Goal: Task Accomplishment & Management: Manage account settings

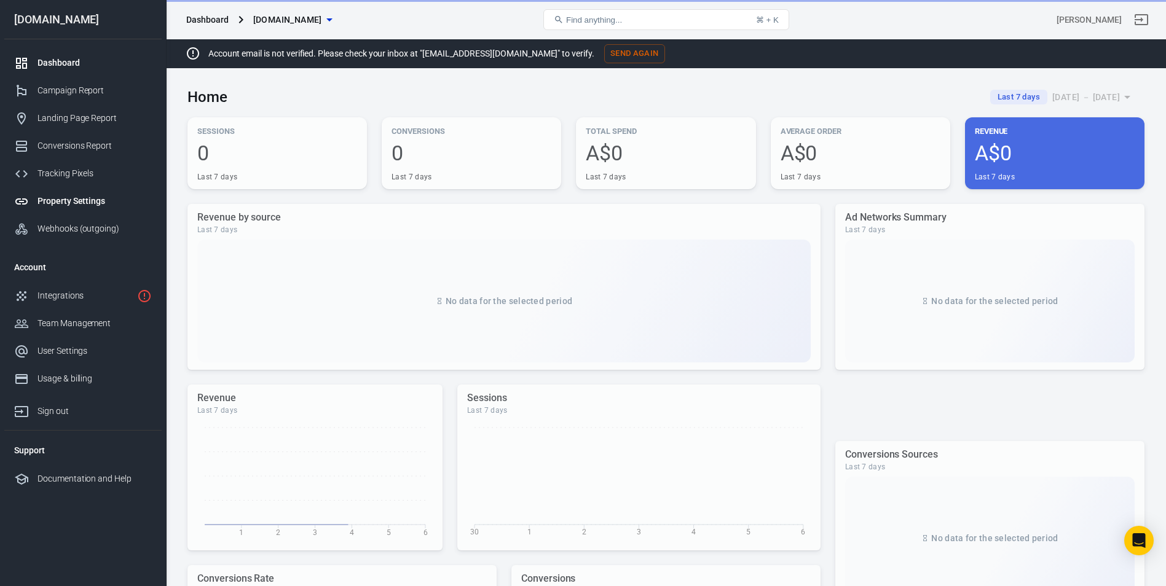
click at [74, 198] on div "Property Settings" at bounding box center [94, 201] width 114 height 13
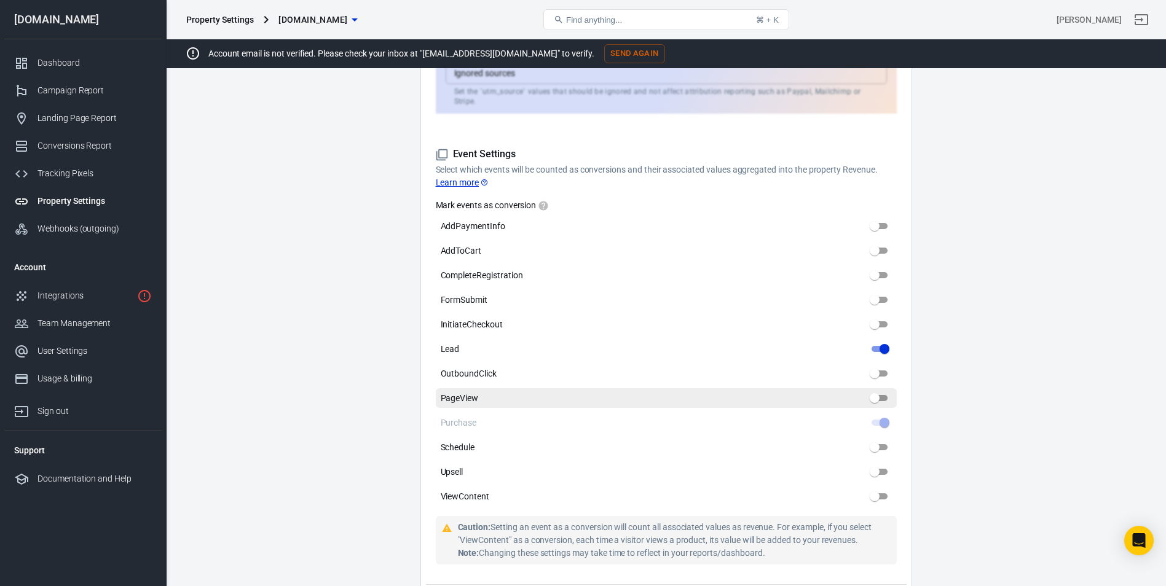
scroll to position [553, 0]
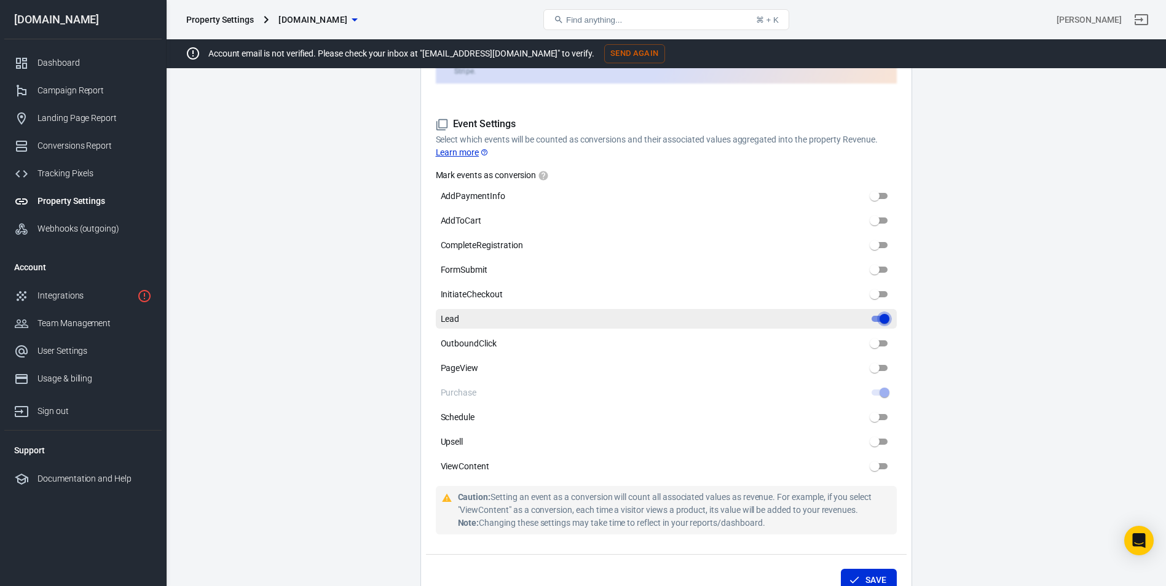
click at [881, 312] on input "Lead" at bounding box center [884, 319] width 44 height 15
checkbox input "false"
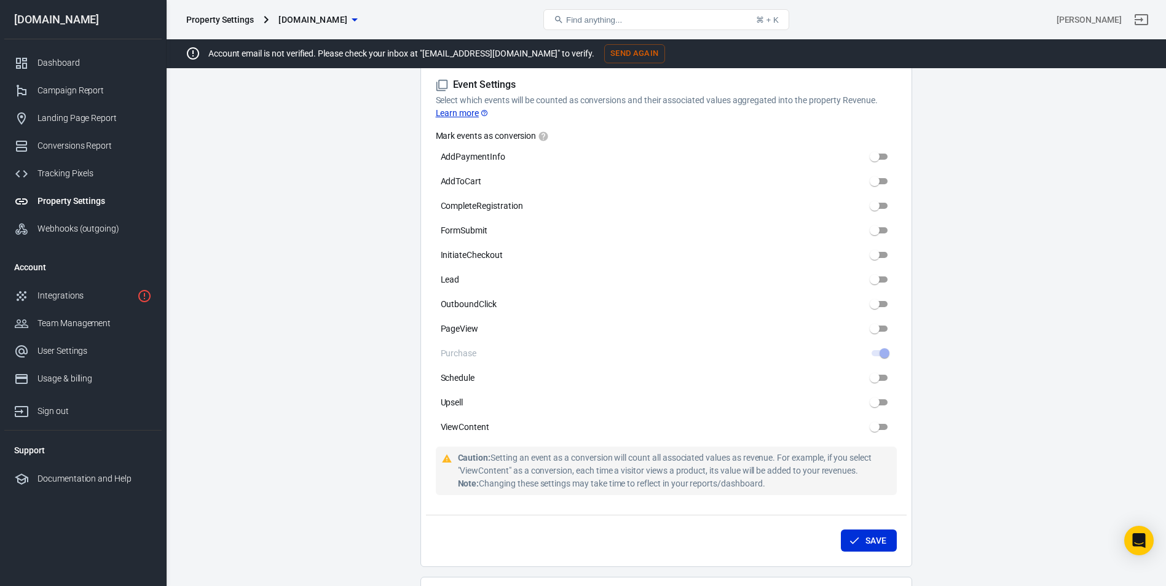
scroll to position [615, 0]
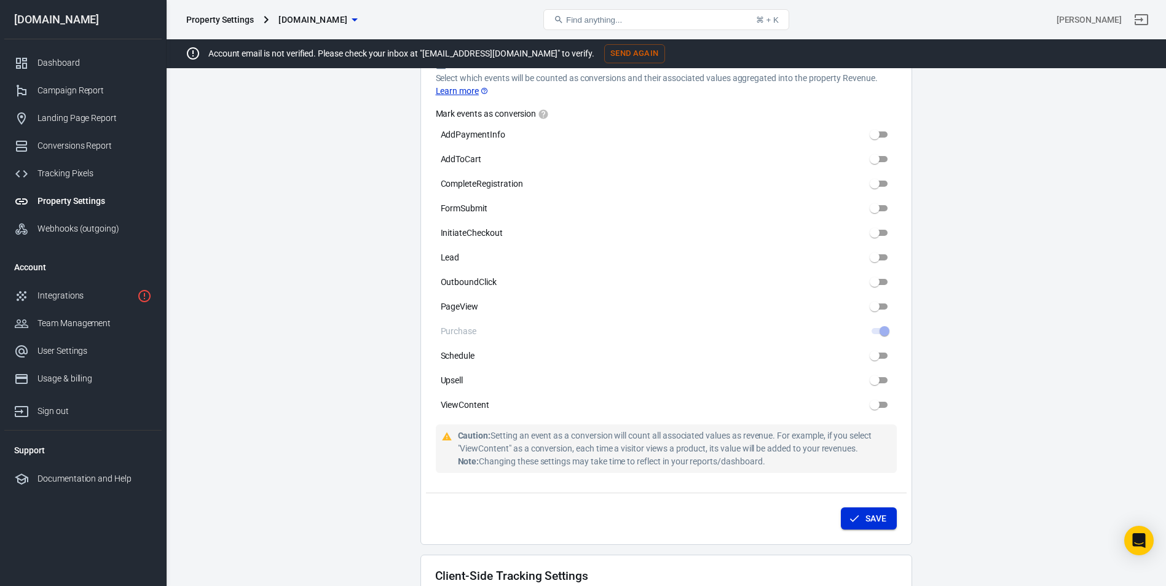
click at [850, 513] on icon "submit" at bounding box center [854, 519] width 12 height 12
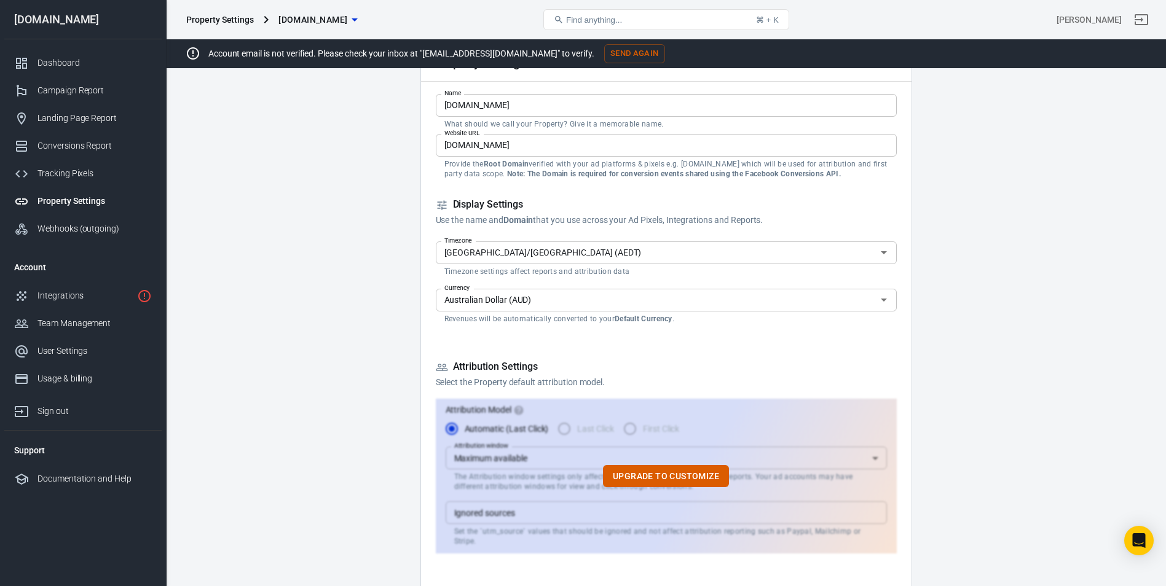
scroll to position [61, 0]
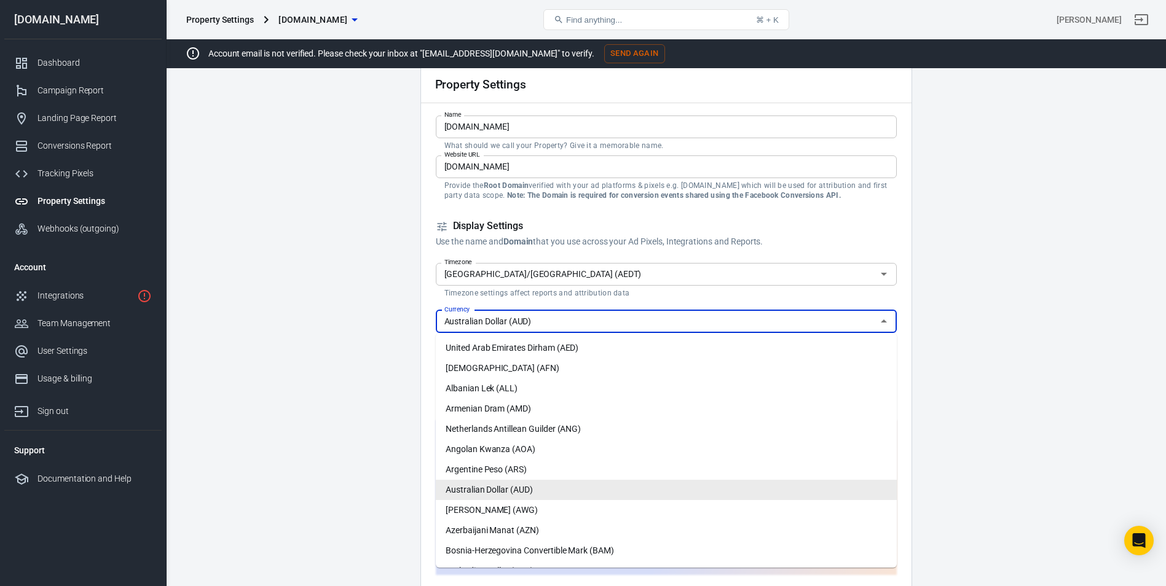
click at [539, 320] on input "Australian Dollar (AUD)" at bounding box center [656, 321] width 433 height 15
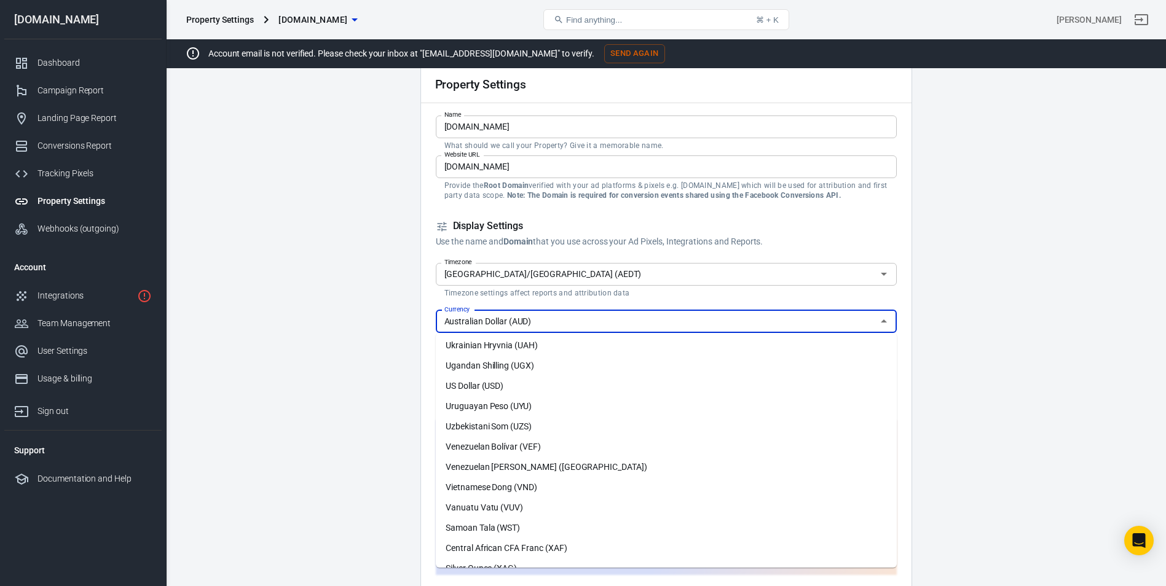
scroll to position [2978, 0]
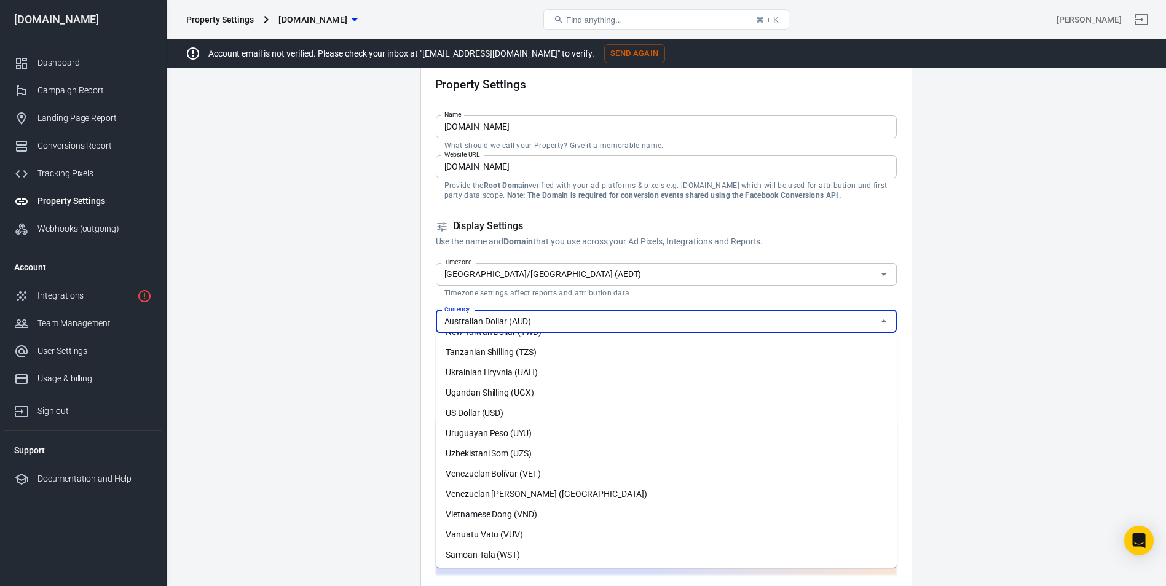
click at [481, 409] on li "US Dollar (USD)" at bounding box center [666, 413] width 461 height 20
type input "US Dollar (USD)"
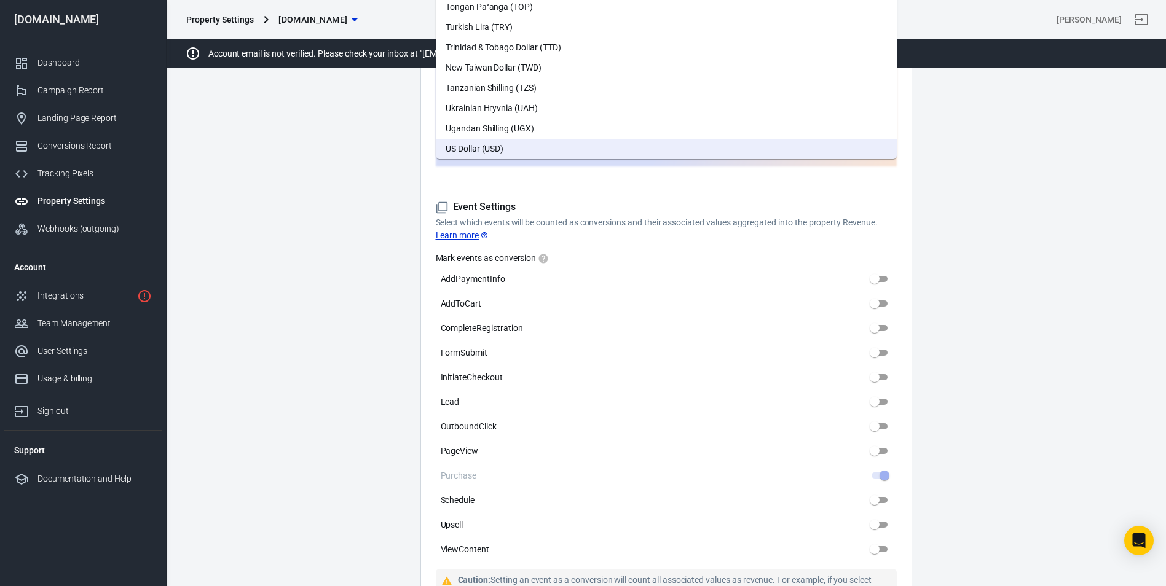
scroll to position [492, 0]
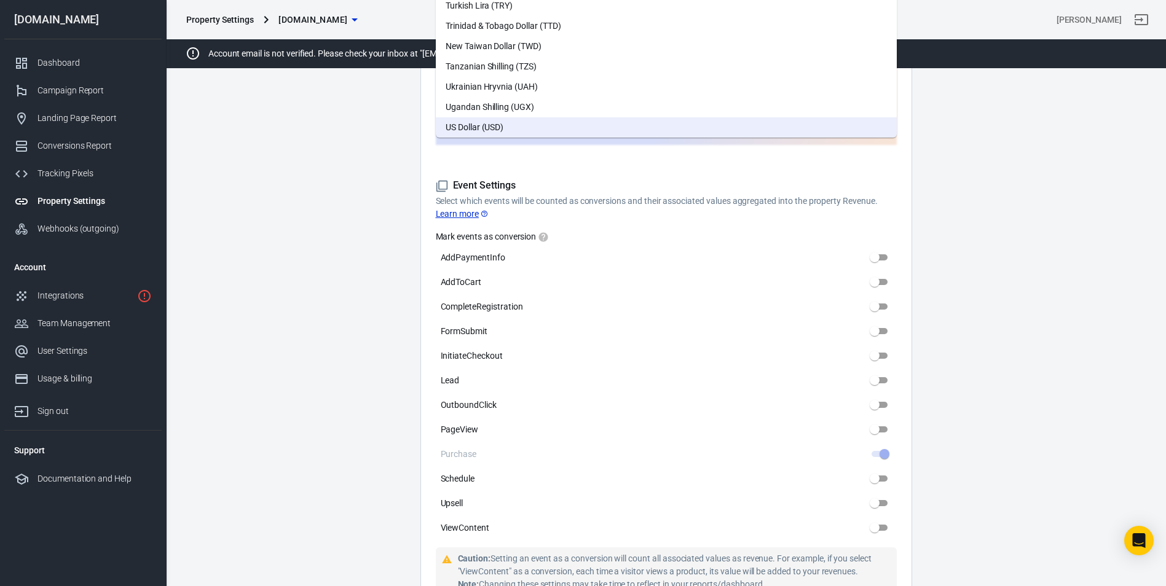
drag, startPoint x: 1018, startPoint y: 291, endPoint x: 1002, endPoint y: 293, distance: 16.1
click at [1019, 291] on main "Auto Scan Tracking Script Settings Property Settings Name [DOMAIN_NAME] Name Wh…" at bounding box center [665, 374] width 957 height 1595
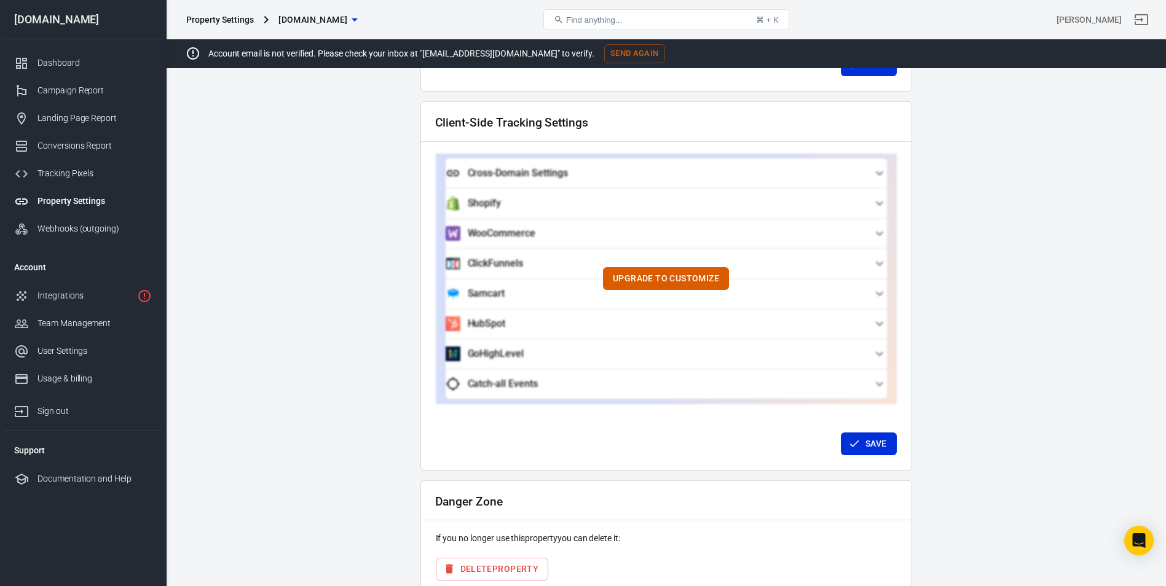
scroll to position [1121, 0]
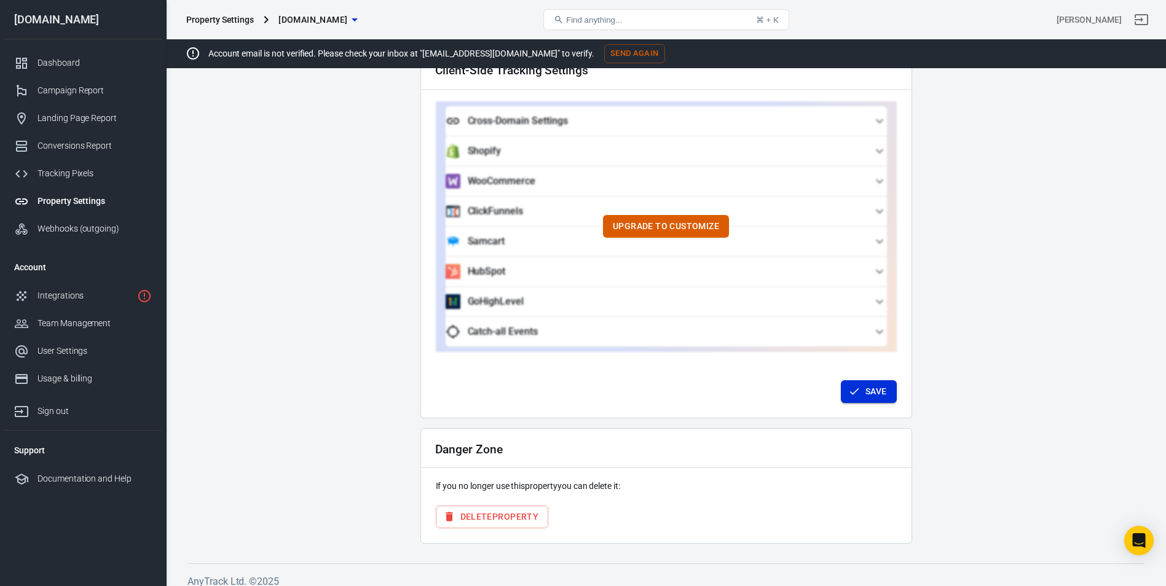
click at [870, 381] on button "Save" at bounding box center [869, 392] width 56 height 23
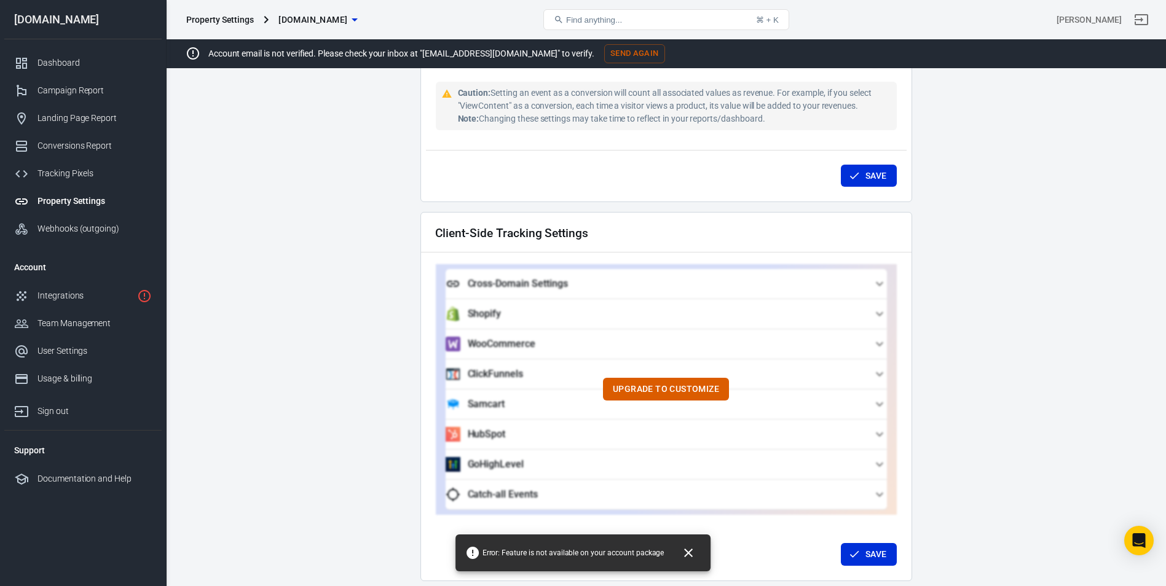
scroll to position [875, 0]
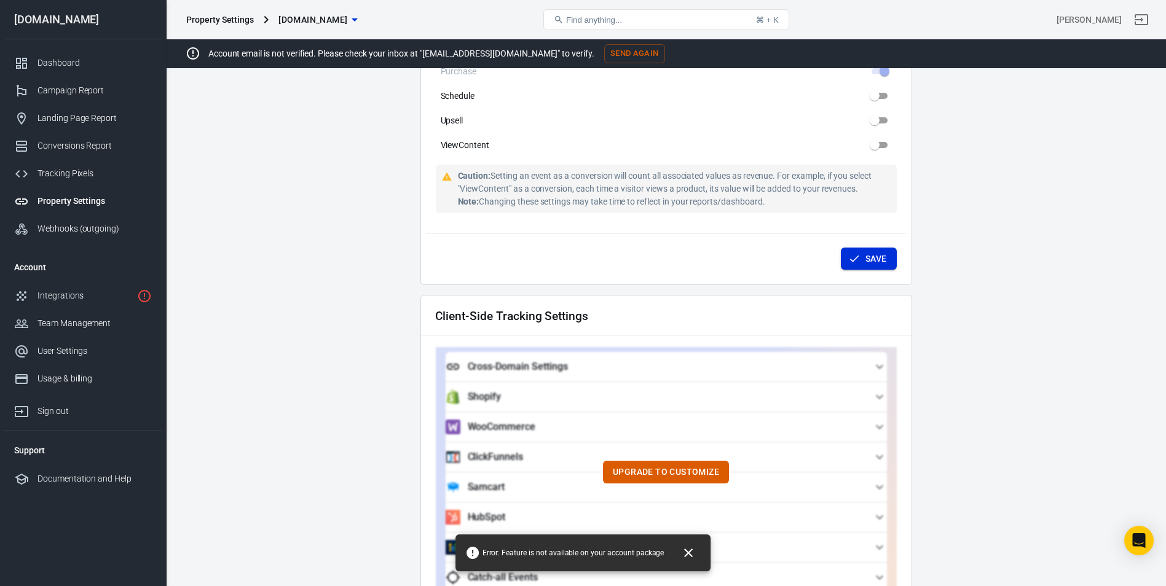
click at [874, 248] on button "Save" at bounding box center [869, 259] width 56 height 23
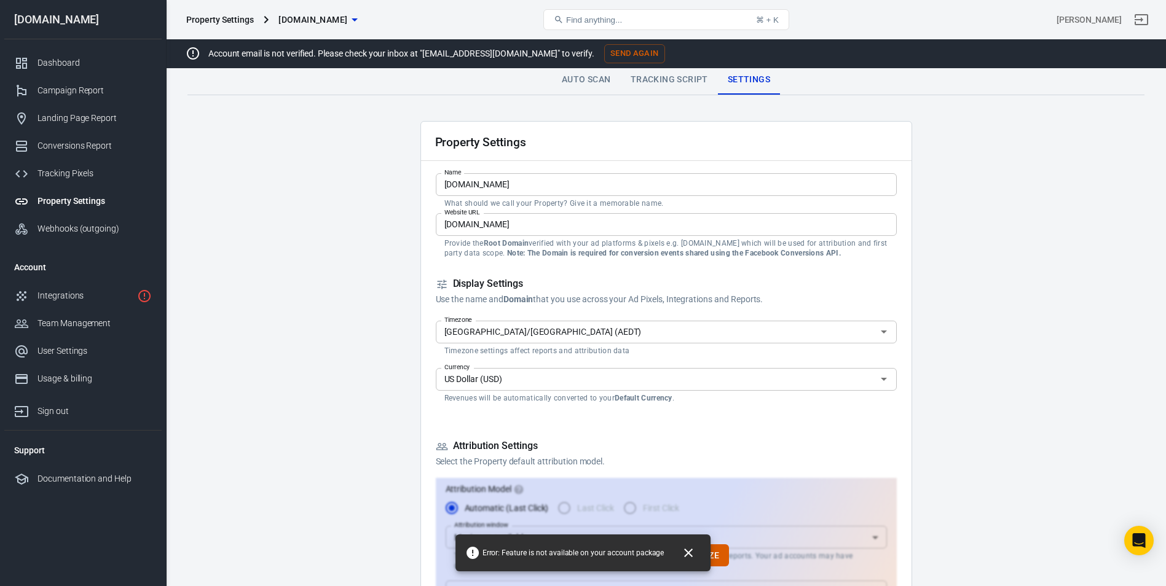
scroll to position [0, 0]
